Goal: Transaction & Acquisition: Purchase product/service

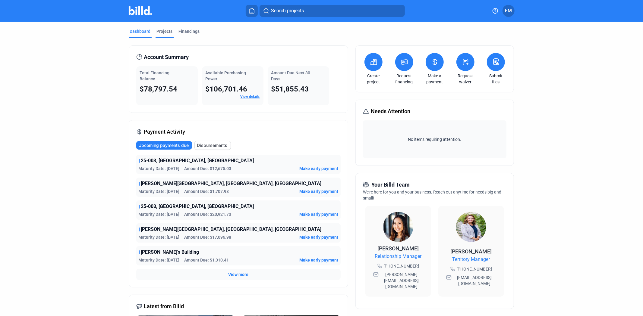
click at [161, 33] on div "Projects" at bounding box center [165, 31] width 16 height 6
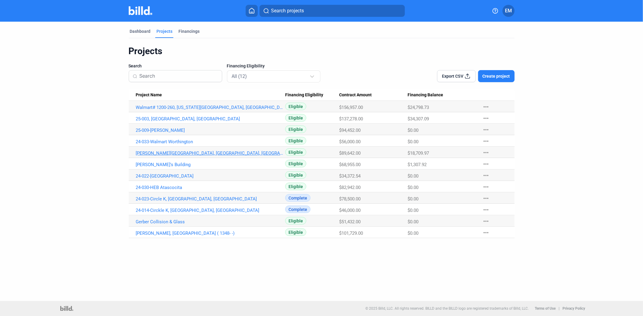
click at [159, 152] on link "[PERSON_NAME][GEOGRAPHIC_DATA], [GEOGRAPHIC_DATA], [GEOGRAPHIC_DATA]" at bounding box center [210, 153] width 149 height 5
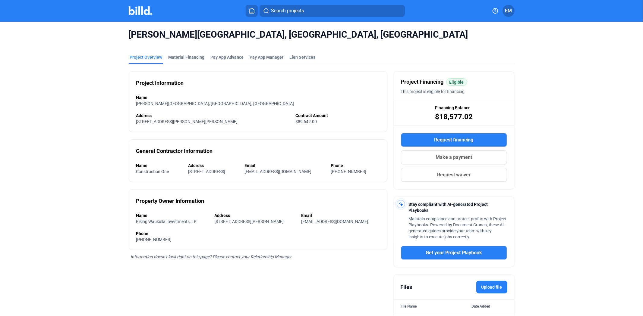
click at [457, 155] on span "Make a payment" at bounding box center [453, 157] width 36 height 7
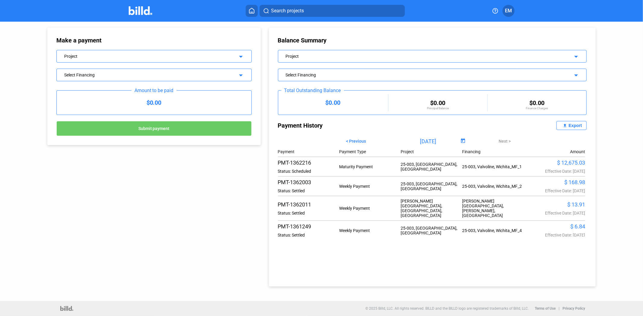
click at [139, 62] on div "Project arrow_drop_down" at bounding box center [153, 56] width 195 height 13
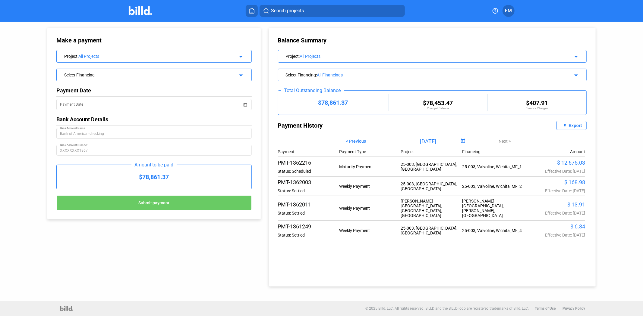
click at [35, 71] on div "Make a payment Project : All Projects arrow_drop_down Select Financing arrow_dr…" at bounding box center [147, 121] width 231 height 198
click at [86, 74] on div "Select Financing" at bounding box center [144, 74] width 161 height 6
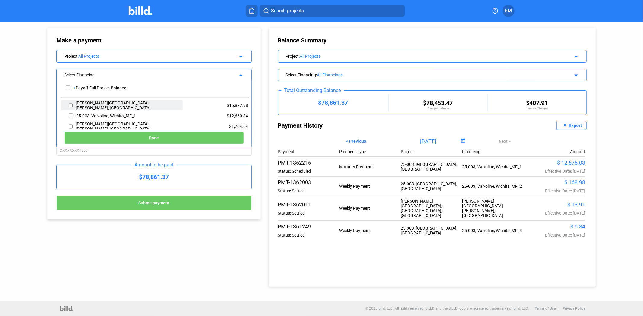
click at [101, 104] on div "[PERSON_NAME][GEOGRAPHIC_DATA], [PERSON_NAME], [GEOGRAPHIC_DATA]" at bounding box center [127, 106] width 103 height 10
click at [70, 105] on input "checkbox" at bounding box center [71, 105] width 4 height 9
checkbox input "true"
click at [113, 138] on button "Done" at bounding box center [154, 138] width 180 height 12
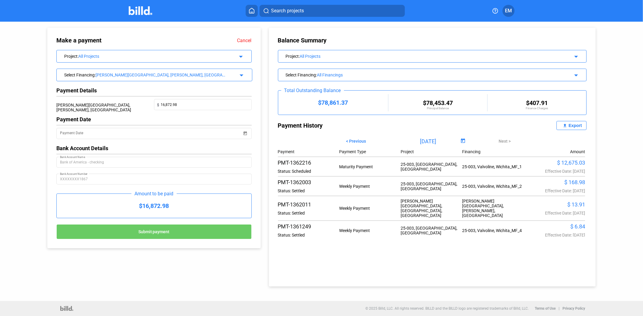
click at [171, 75] on div "[PERSON_NAME][GEOGRAPHIC_DATA], [PERSON_NAME], [GEOGRAPHIC_DATA];" at bounding box center [160, 75] width 131 height 5
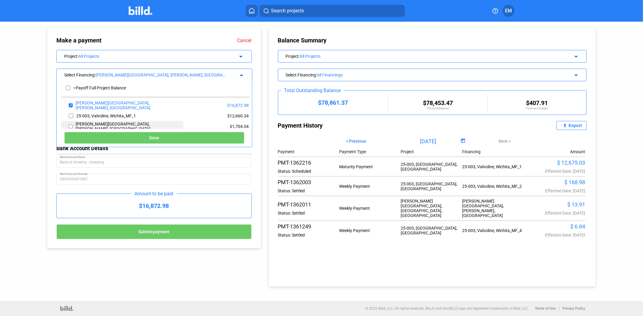
click at [70, 127] on input "checkbox" at bounding box center [71, 126] width 4 height 9
checkbox input "true"
click at [129, 136] on button "Done" at bounding box center [154, 138] width 180 height 12
type input "[DATE]"
type input "16872.98"
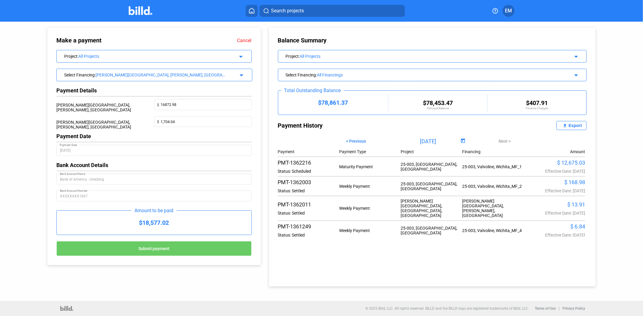
click at [349, 261] on div "Balance Summary Project : All Projects arrow_drop_down Select Financing : All F…" at bounding box center [432, 157] width 327 height 259
click at [318, 54] on div "All Projects" at bounding box center [425, 56] width 250 height 5
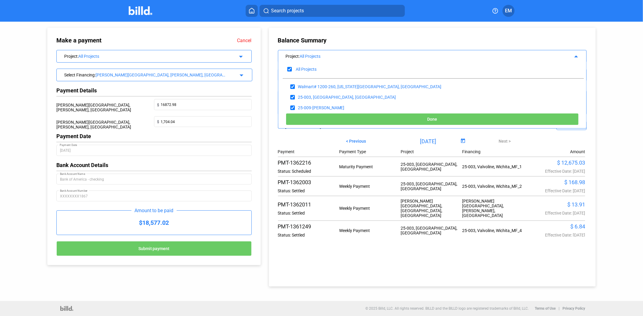
click at [335, 55] on div "All Projects" at bounding box center [425, 56] width 250 height 5
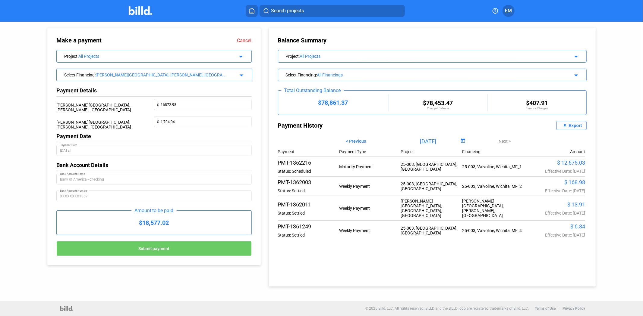
drag, startPoint x: 103, startPoint y: 109, endPoint x: 32, endPoint y: 109, distance: 71.4
click at [32, 109] on div "Make a payment Cancel Project : All Projects arrow_drop_down Select Financing :…" at bounding box center [147, 144] width 231 height 244
copy div "[PERSON_NAME][GEOGRAPHIC_DATA], [PERSON_NAME],"
click at [136, 112] on div "[PERSON_NAME][GEOGRAPHIC_DATA], [PERSON_NAME], [GEOGRAPHIC_DATA]" at bounding box center [105, 107] width 98 height 17
drag, startPoint x: 168, startPoint y: 227, endPoint x: 143, endPoint y: 226, distance: 24.4
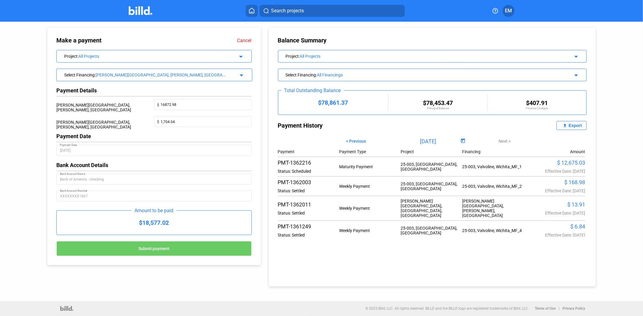
click at [143, 226] on div "$18,577.02" at bounding box center [154, 223] width 195 height 24
copy div "18,577.02"
click at [358, 127] on div "Payment History" at bounding box center [355, 125] width 154 height 9
click at [29, 157] on div "Make a payment Cancel Project : All Projects arrow_drop_down Select Financing :…" at bounding box center [321, 162] width 643 height 280
drag, startPoint x: 103, startPoint y: 106, endPoint x: 54, endPoint y: 106, distance: 49.1
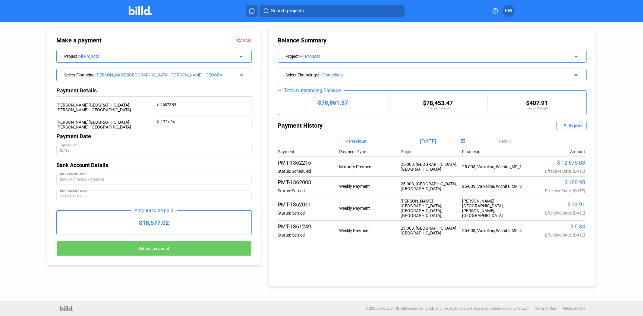
click at [54, 106] on div "Make a payment Cancel Project : All Projects arrow_drop_down Select Financing :…" at bounding box center [153, 147] width 213 height 238
copy div "[PERSON_NAME] School, [PERSON_NAME]"
click at [142, 8] on img at bounding box center [141, 10] width 24 height 9
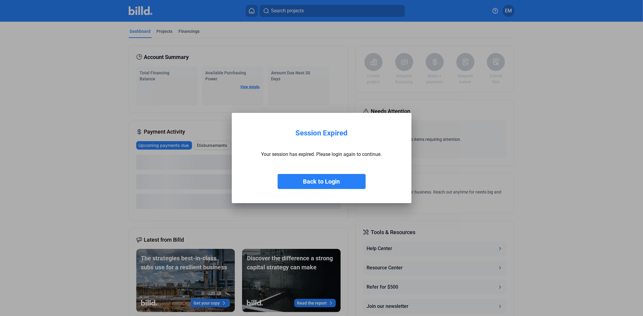
click at [320, 179] on button "Back to Login" at bounding box center [321, 181] width 88 height 15
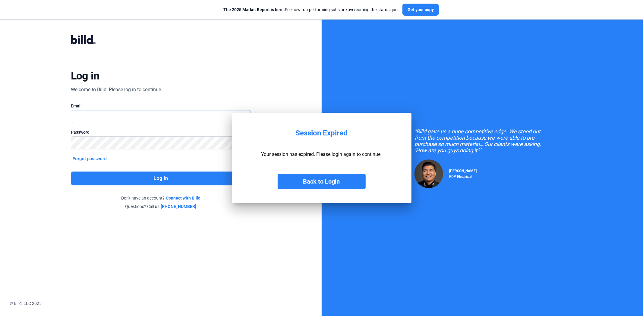
type input "[EMAIL_ADDRESS][DOMAIN_NAME]"
